Goal: Task Accomplishment & Management: Complete application form

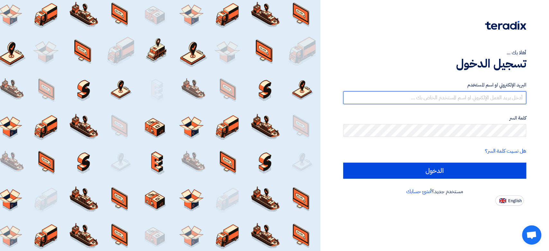
click at [453, 94] on input "text" at bounding box center [434, 97] width 183 height 13
type input "shamel@teradix.com"
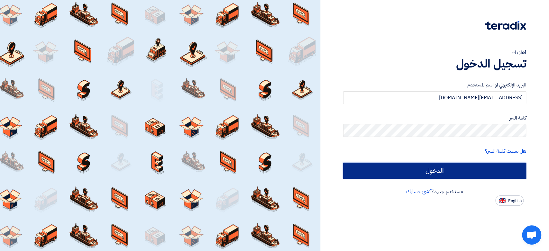
click at [368, 176] on input "الدخول" at bounding box center [434, 171] width 183 height 16
type input "Sign in"
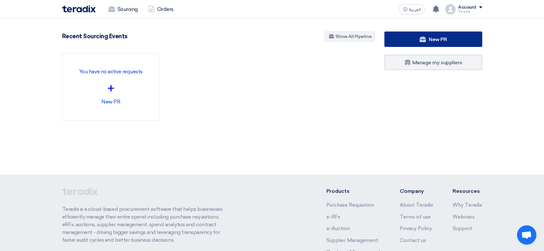
click at [447, 37] on link "New PR" at bounding box center [433, 39] width 98 height 15
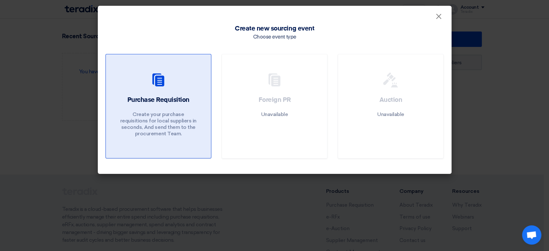
drag, startPoint x: 144, startPoint y: 74, endPoint x: 132, endPoint y: 57, distance: 21.1
click at [144, 74] on div at bounding box center [159, 81] width 90 height 18
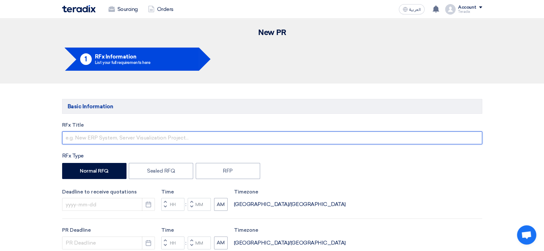
click at [196, 143] on input "text" at bounding box center [272, 138] width 420 height 13
paste input "01028 TEMPERATURE CONTROLLER FOR DRUM OVEN"
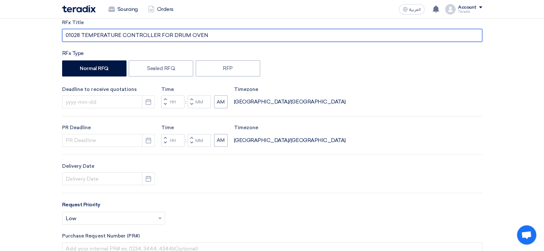
scroll to position [107, 0]
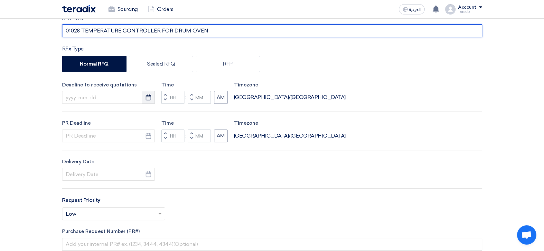
type input "01028 TEMPERATURE CONTROLLER FOR DRUM OVEN"
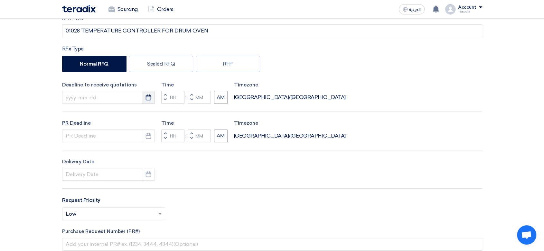
click at [148, 100] on icon "Pick a date" at bounding box center [148, 97] width 6 height 6
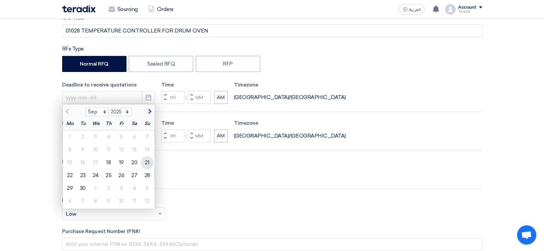
click at [145, 162] on div "21" at bounding box center [147, 162] width 13 height 13
type input "9/21/2025"
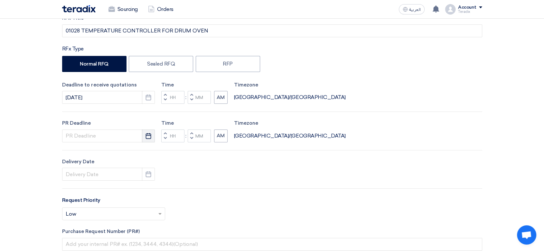
click at [150, 138] on use "button" at bounding box center [148, 136] width 5 height 6
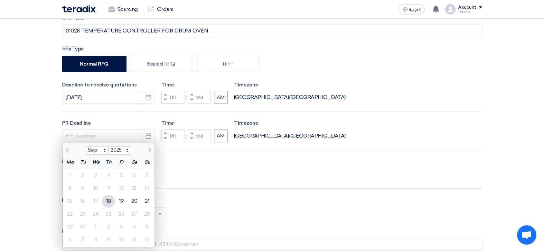
drag, startPoint x: 150, startPoint y: 200, endPoint x: 148, endPoint y: 193, distance: 7.2
click at [150, 199] on div "21" at bounding box center [147, 201] width 13 height 13
type input "9/21/2025"
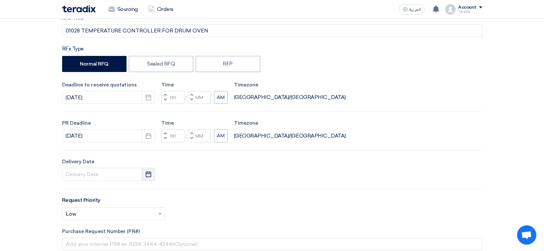
click at [149, 175] on icon "Pick a date" at bounding box center [148, 174] width 6 height 6
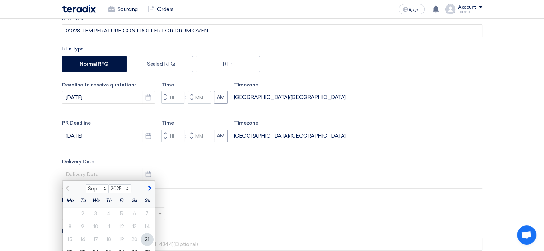
click at [148, 237] on div "21" at bounding box center [147, 239] width 13 height 13
type input "9/21/2025"
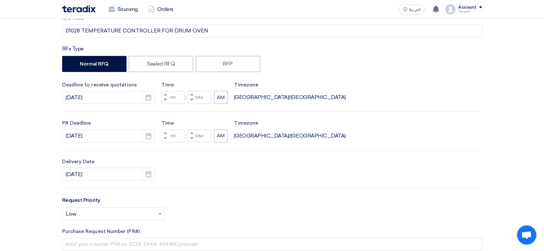
click at [193, 101] on button "Decrement minutes" at bounding box center [192, 100] width 8 height 8
type input "11"
type input "59"
click at [191, 137] on span "button" at bounding box center [191, 138] width 2 height 4
type input "11"
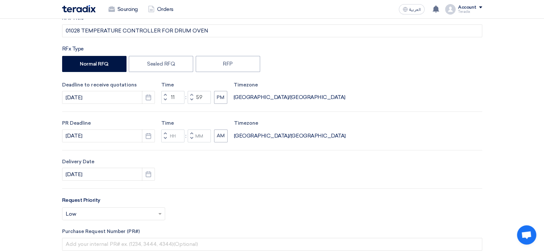
type input "59"
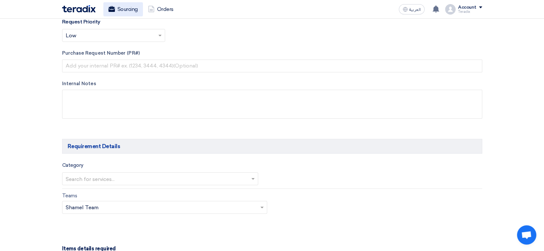
scroll to position [322, 0]
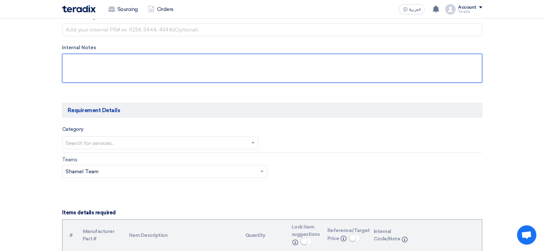
click at [142, 77] on textarea at bounding box center [272, 68] width 420 height 29
paste textarea "Musaied ASGHAR musaied.asghar@totalenergies.com +966559290006(Work) Saudi TOTAL…"
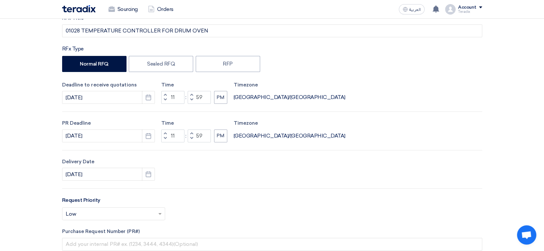
scroll to position [250, 0]
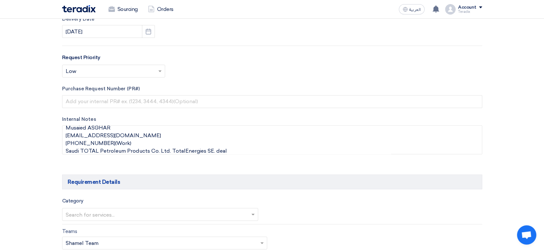
click at [121, 123] on div "Internal Notes" at bounding box center [272, 136] width 420 height 41
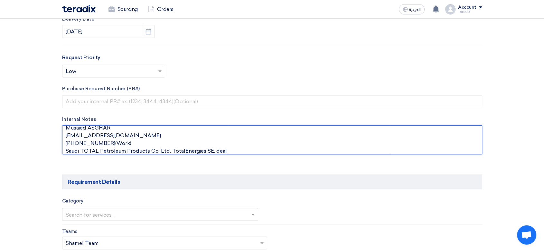
click at [120, 126] on textarea at bounding box center [272, 140] width 420 height 29
paste textarea "Category Procurement Manager Marketing & Services – Finance Department"
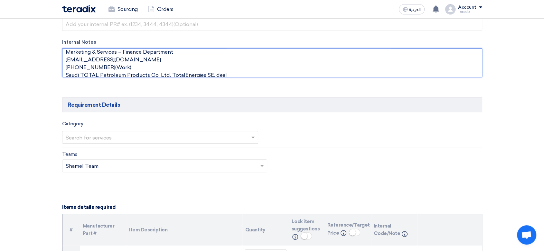
scroll to position [358, 0]
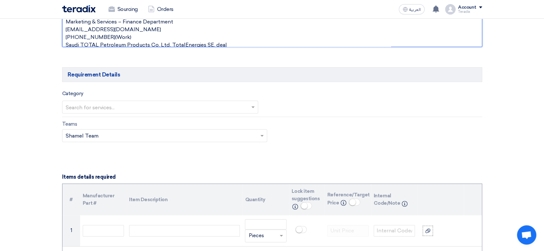
type textarea "Musaied ASGHAR Category Procurement Manager Marketing & Services – Finance Depa…"
click at [145, 107] on input "text" at bounding box center [157, 107] width 183 height 11
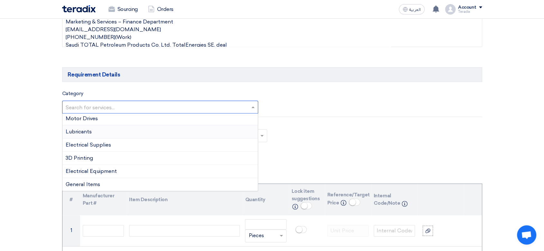
scroll to position [107, 0]
drag, startPoint x: 110, startPoint y: 149, endPoint x: 110, endPoint y: 137, distance: 11.9
click at [110, 149] on div "Electrical Supplies" at bounding box center [160, 144] width 196 height 13
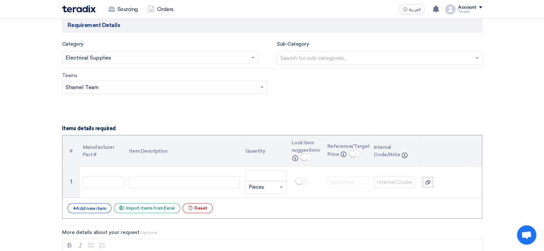
scroll to position [500, 0]
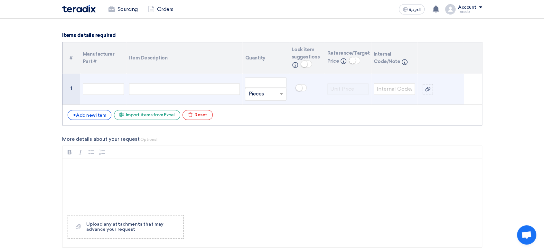
drag, startPoint x: 195, startPoint y: 92, endPoint x: 213, endPoint y: 91, distance: 18.0
click at [195, 92] on div at bounding box center [184, 89] width 111 height 12
paste div
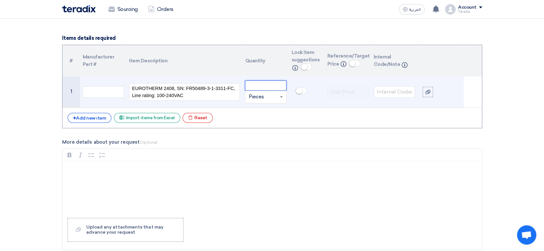
click at [270, 81] on input "number" at bounding box center [265, 85] width 41 height 10
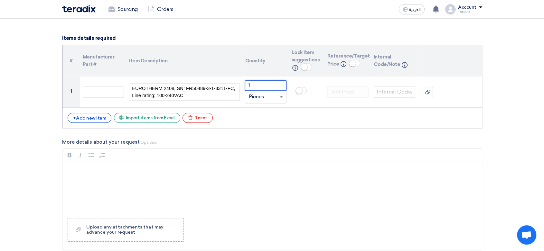
type input "1"
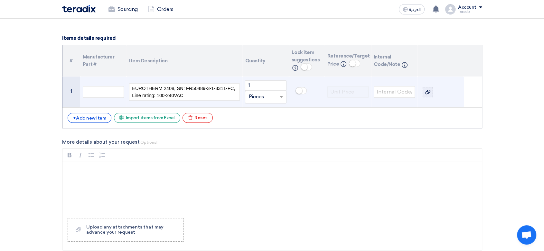
click at [427, 90] on use at bounding box center [427, 92] width 5 height 5
click at [0, 0] on input "file" at bounding box center [0, 0] width 0 height 0
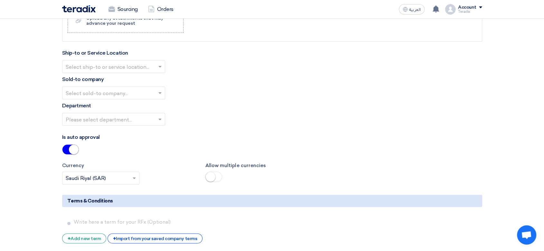
scroll to position [676, 0]
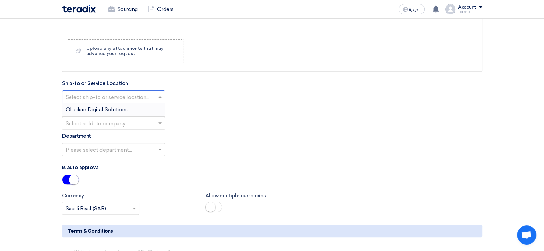
click at [135, 100] on input "text" at bounding box center [110, 97] width 89 height 11
click at [139, 109] on div "Obeikan Digital Solutions" at bounding box center [113, 109] width 102 height 13
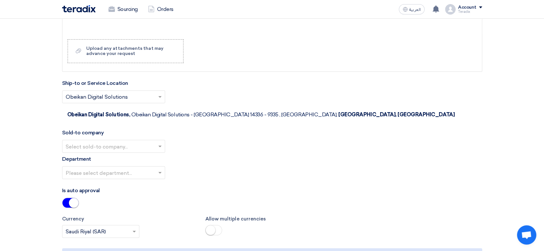
drag, startPoint x: 146, startPoint y: 127, endPoint x: 151, endPoint y: 135, distance: 9.4
click at [146, 142] on input "text" at bounding box center [110, 147] width 89 height 11
click at [152, 156] on span "SHAMEL / Obeikan Digital Solutions" at bounding box center [110, 159] width 89 height 6
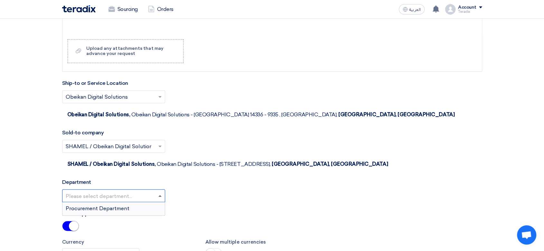
click at [158, 195] on span at bounding box center [159, 196] width 3 height 2
click at [158, 202] on div "Procurement Department" at bounding box center [113, 208] width 102 height 13
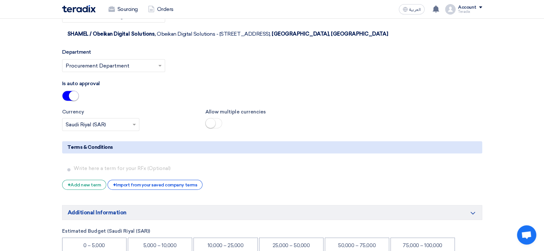
scroll to position [834, 0]
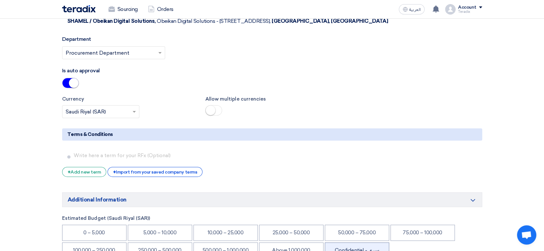
click at [365, 243] on li "Confidential - سري" at bounding box center [357, 251] width 64 height 16
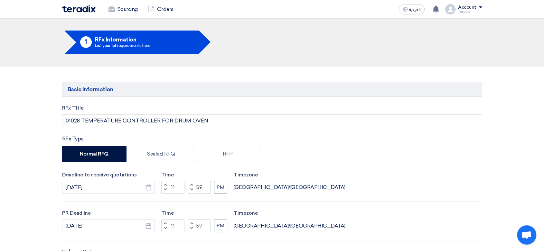
scroll to position [0, 0]
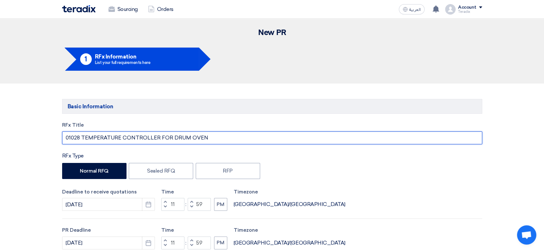
drag, startPoint x: 213, startPoint y: 139, endPoint x: 4, endPoint y: 141, distance: 208.5
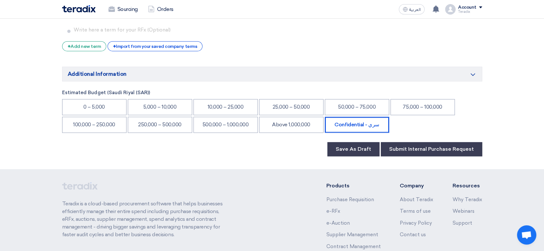
scroll to position [965, 0]
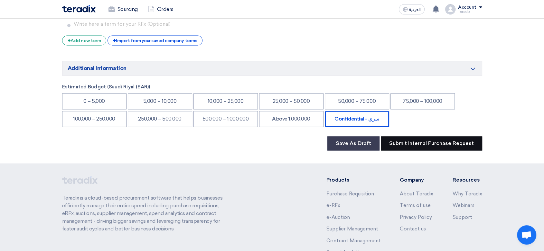
click at [442, 136] on button "Submit Internal Purchase Request" at bounding box center [431, 143] width 101 height 14
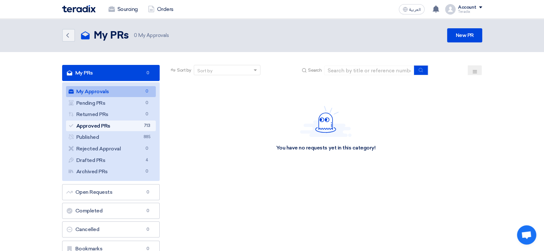
click at [136, 123] on link "Approved PRs Approved PRs 713" at bounding box center [111, 126] width 90 height 11
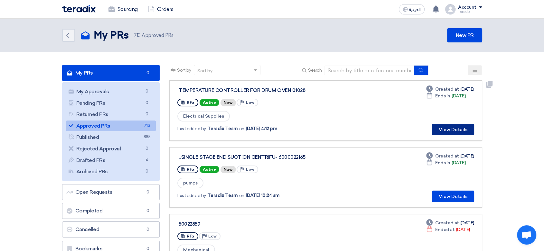
click at [453, 127] on button "View Details" at bounding box center [453, 130] width 42 height 12
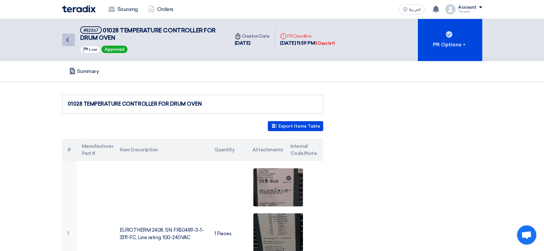
click at [70, 43] on link "Back" at bounding box center [68, 39] width 13 height 13
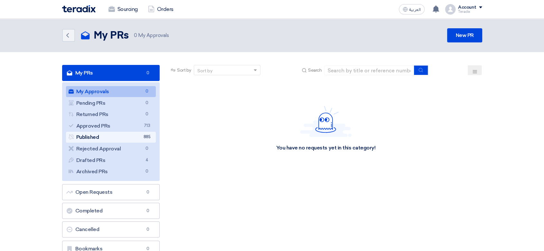
click at [140, 140] on link "Published Published 885" at bounding box center [111, 137] width 90 height 11
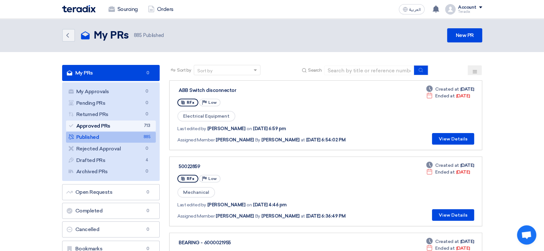
click at [137, 124] on link "Approved PRs Approved PRs 713" at bounding box center [111, 126] width 90 height 11
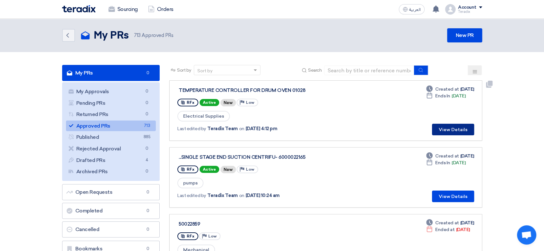
click at [453, 133] on button "View Details" at bounding box center [453, 130] width 42 height 12
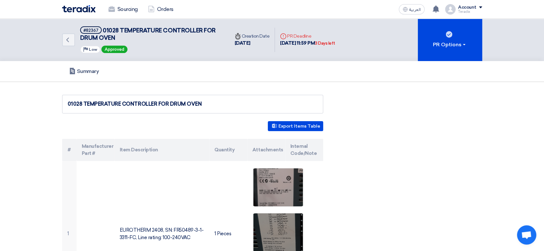
click at [86, 10] on img at bounding box center [78, 8] width 33 height 7
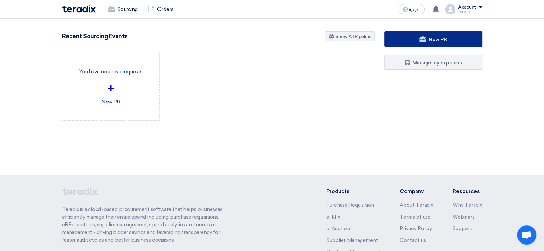
click at [420, 38] on use at bounding box center [422, 39] width 6 height 6
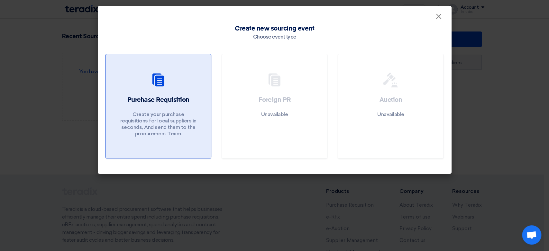
click at [165, 94] on link "Purchase Requisition Create your purchase requisitions for local suppliers in s…" at bounding box center [159, 106] width 106 height 105
